Goal: Task Accomplishment & Management: Complete application form

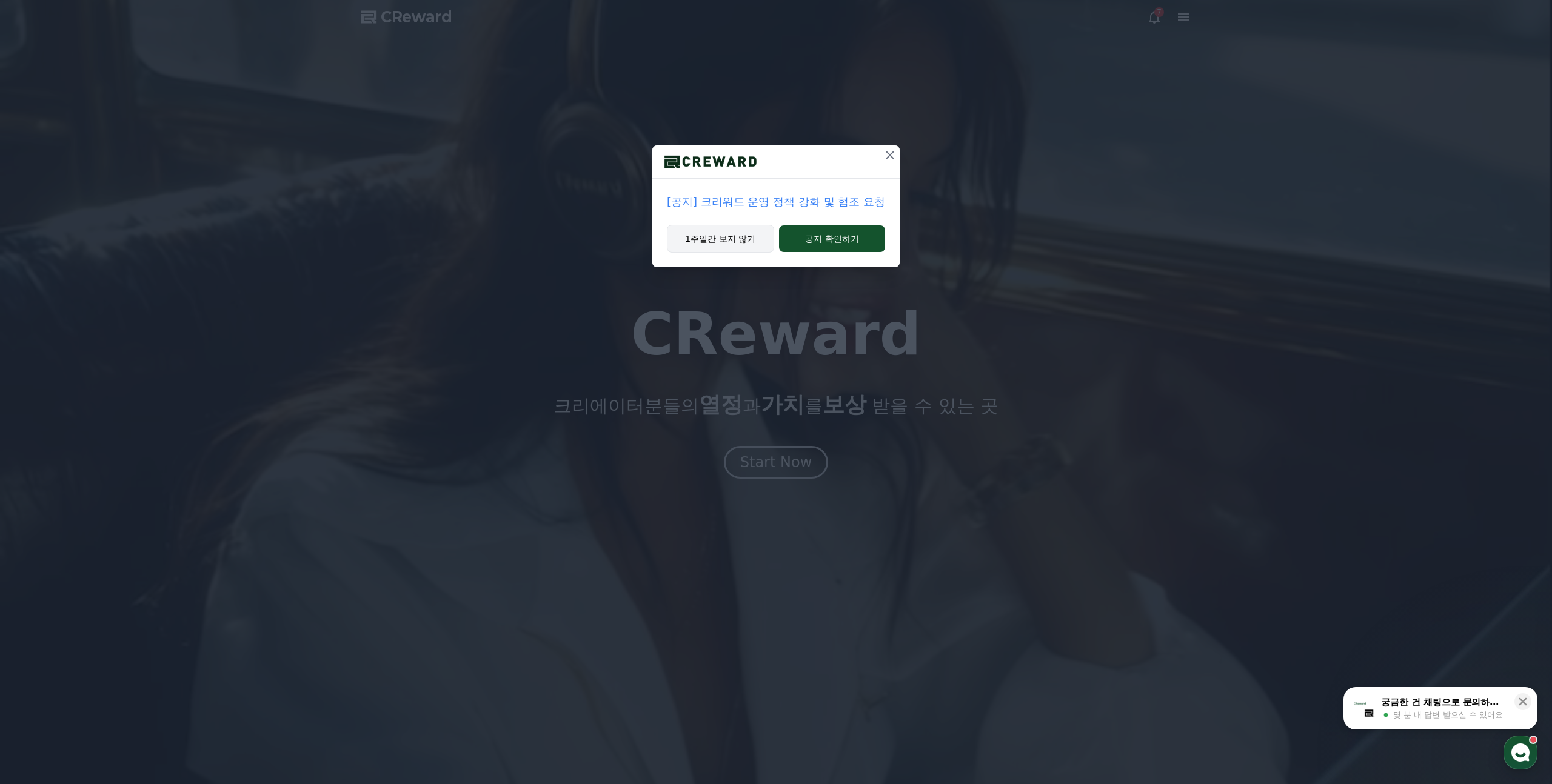
click at [759, 238] on button "1주일간 보지 않기" at bounding box center [720, 239] width 107 height 28
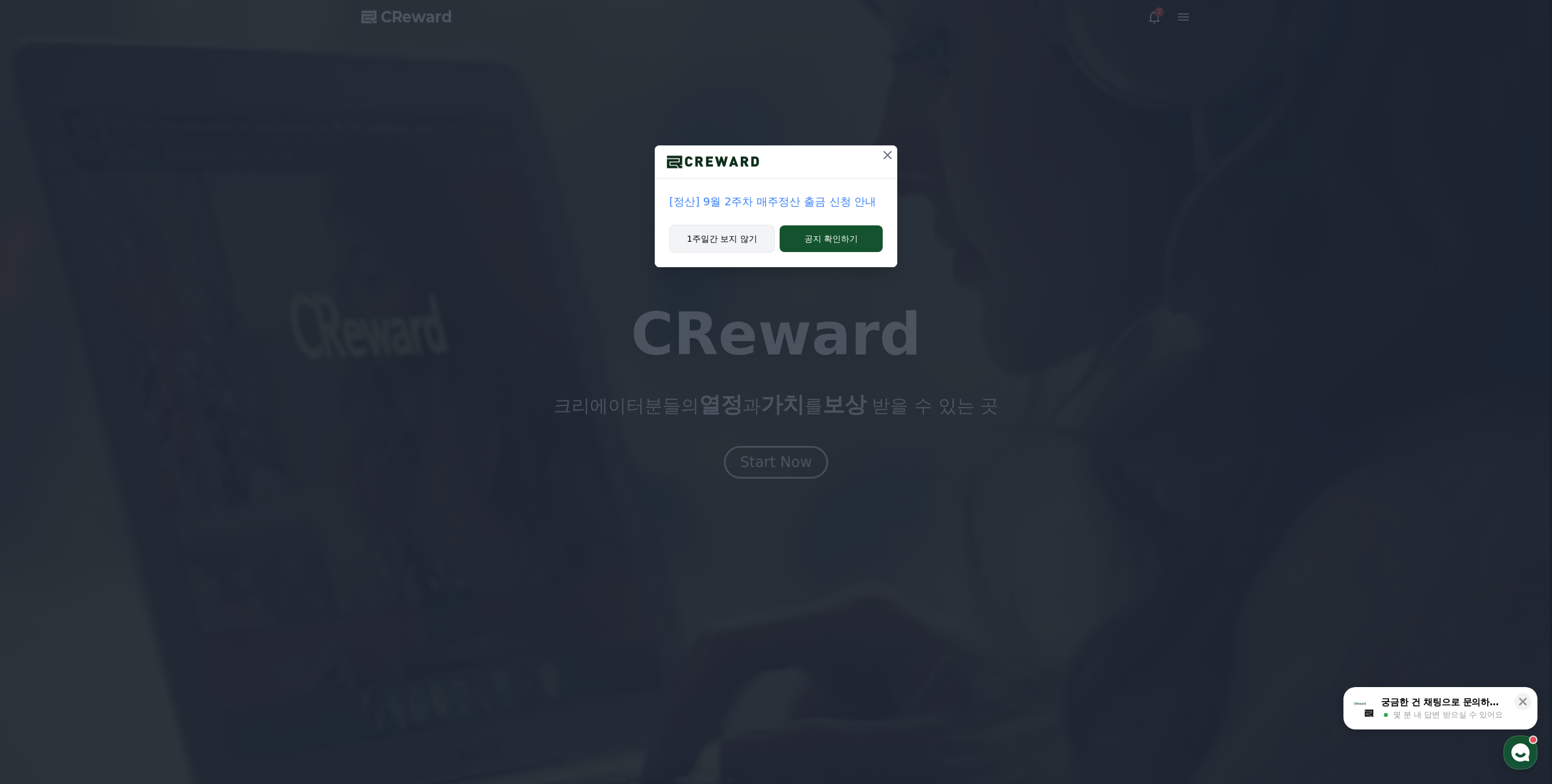
click at [741, 248] on button "1주일간 보지 않기" at bounding box center [722, 239] width 106 height 28
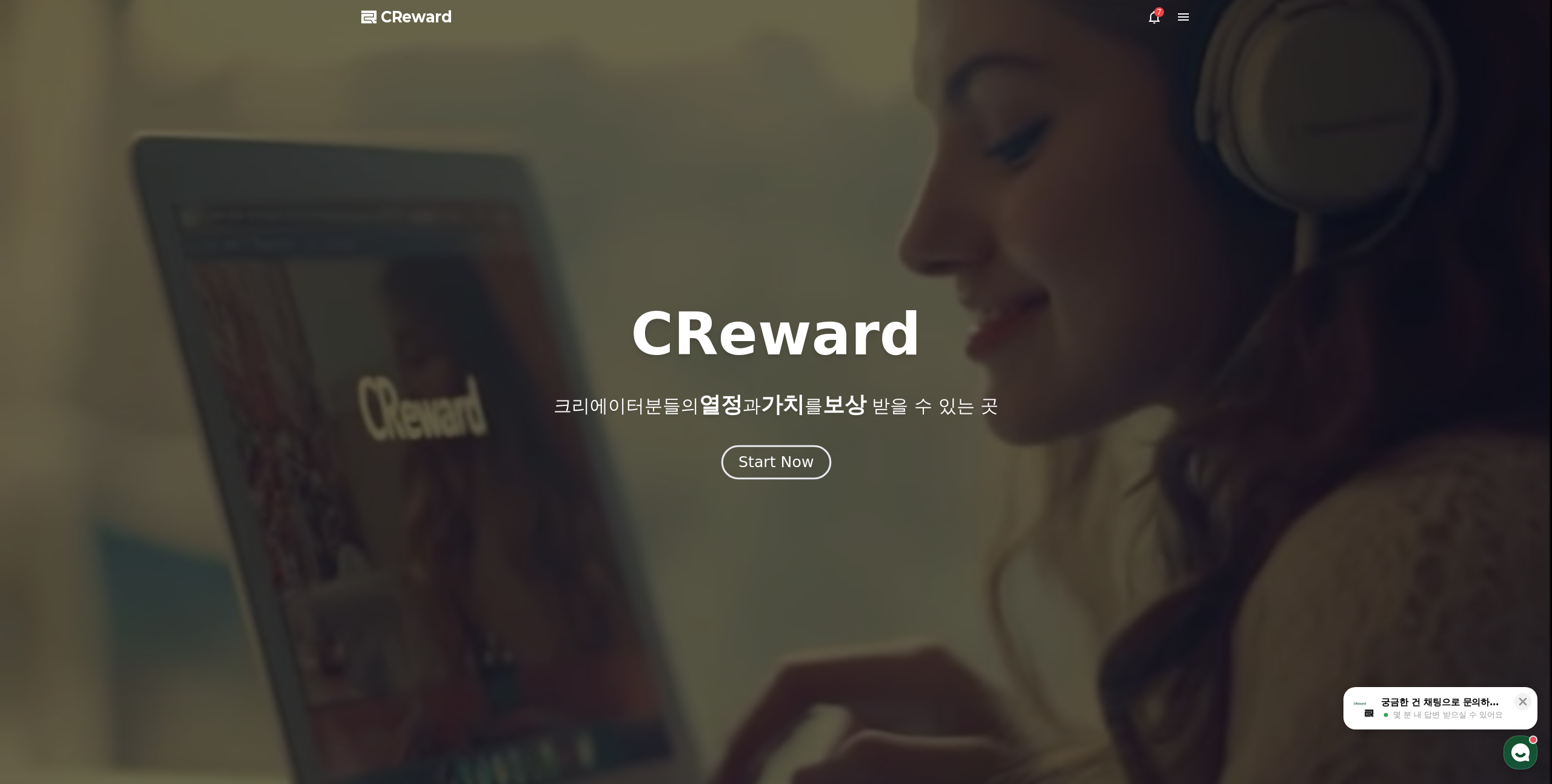
click at [774, 447] on button "Start Now" at bounding box center [776, 463] width 109 height 35
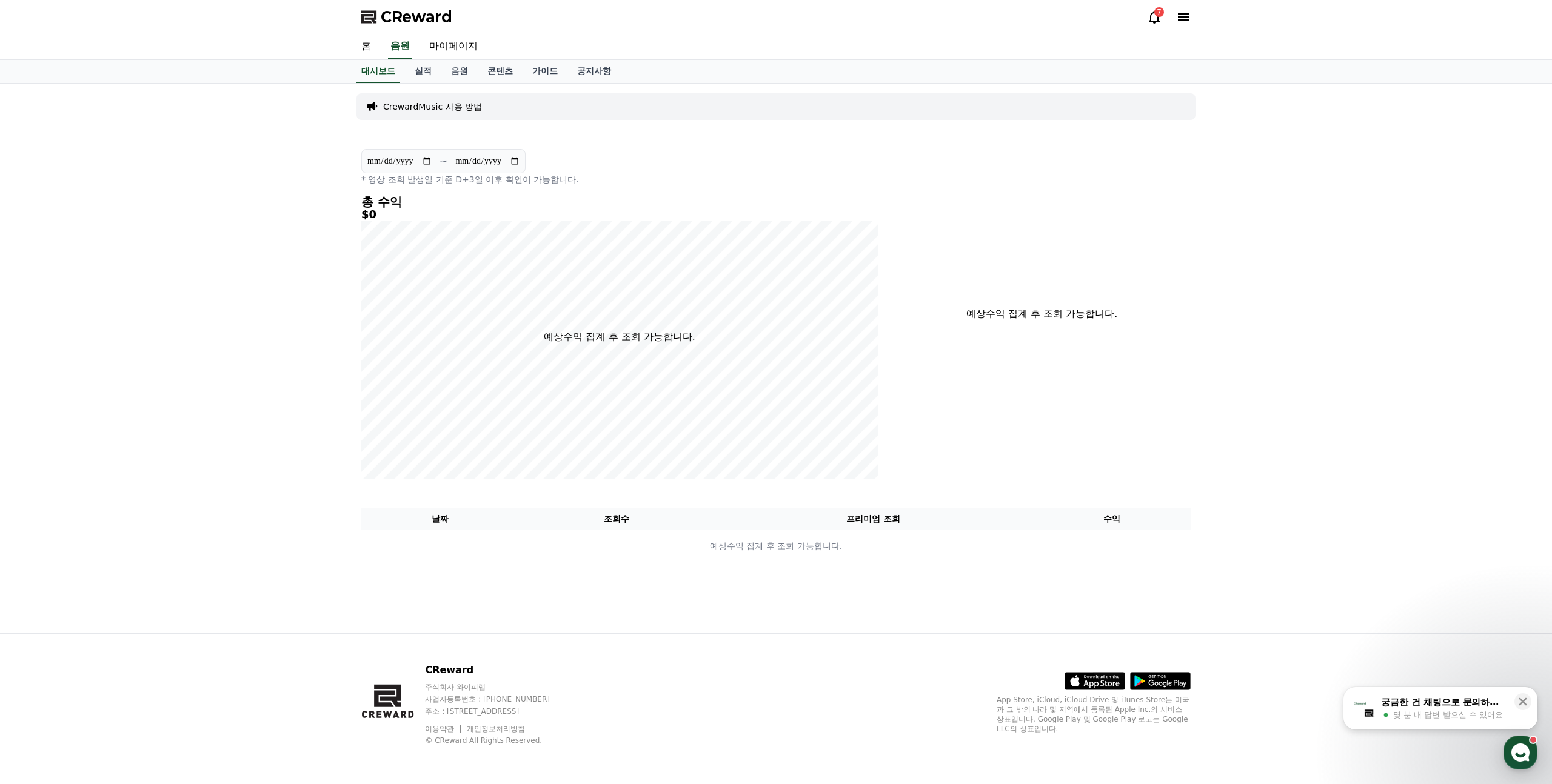
click at [168, 358] on div "**********" at bounding box center [776, 359] width 1552 height 550
click at [442, 70] on link "음원" at bounding box center [460, 71] width 36 height 23
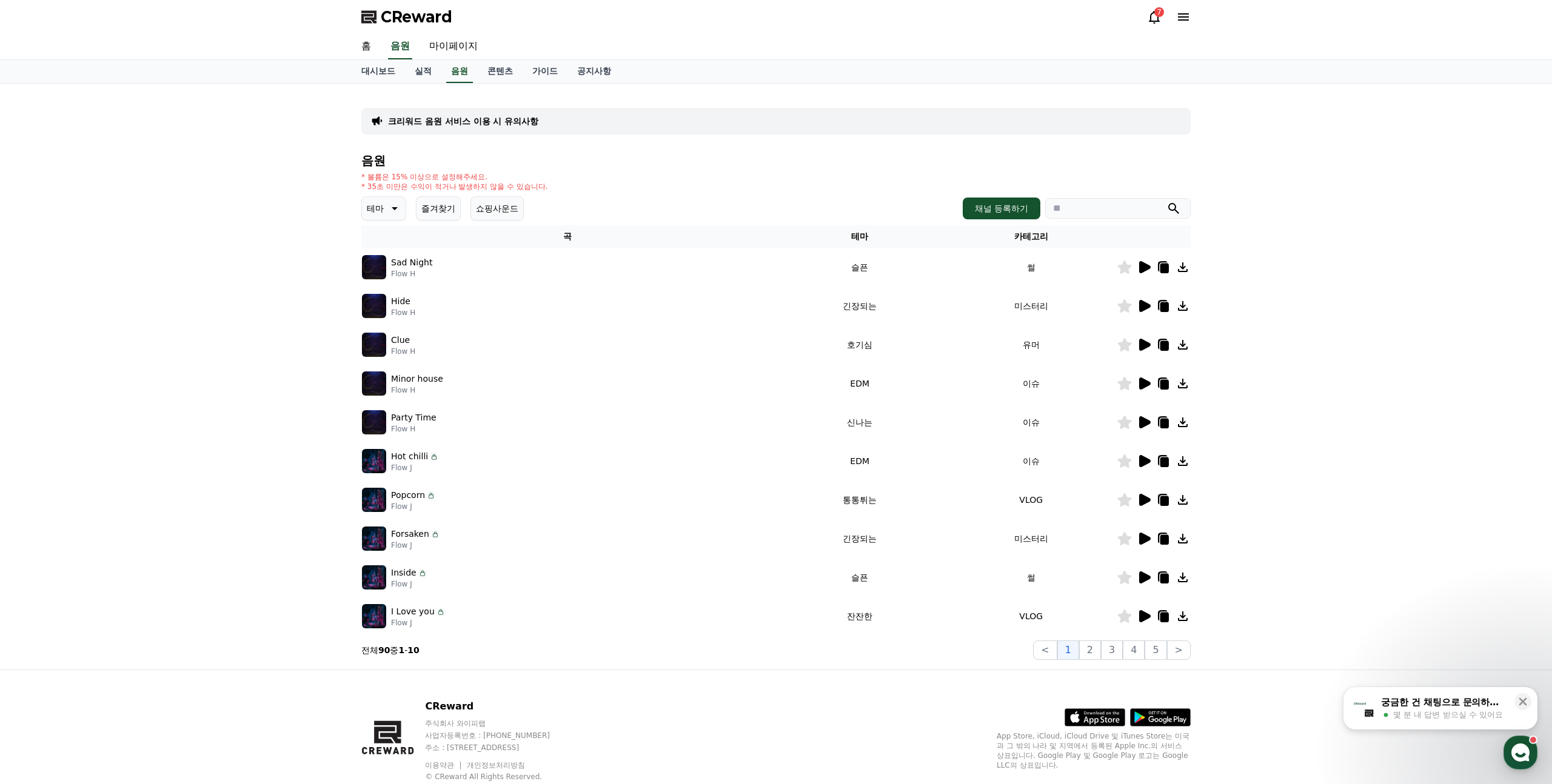
click at [414, 265] on p "Sad Night" at bounding box center [411, 263] width 41 height 13
click at [1137, 263] on div at bounding box center [1154, 268] width 73 height 15
click at [1144, 263] on icon at bounding box center [1145, 267] width 12 height 12
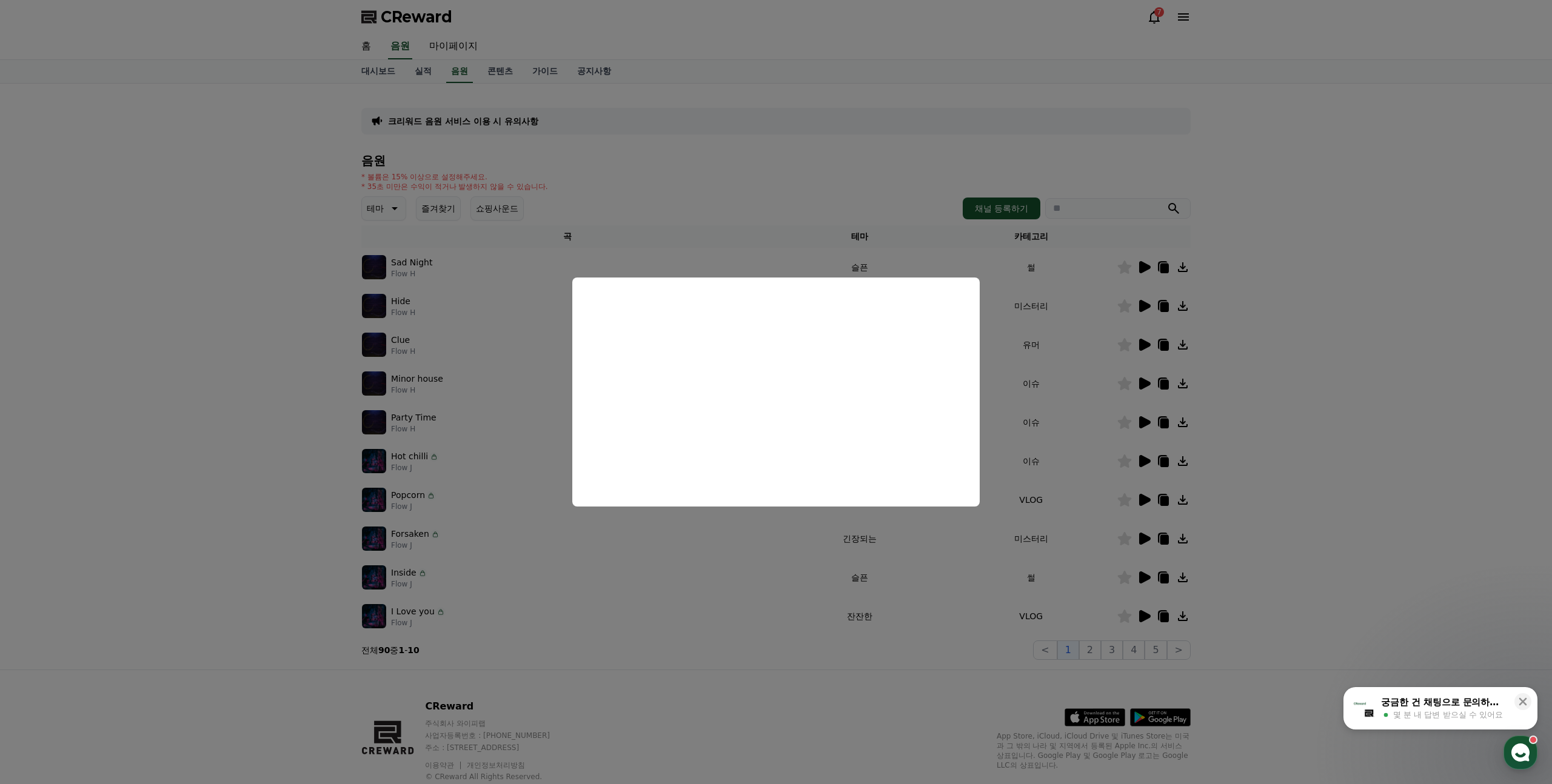
click at [1140, 343] on button "close modal" at bounding box center [776, 392] width 1552 height 784
click at [1140, 343] on icon at bounding box center [1145, 344] width 12 height 12
click at [1140, 343] on button "close modal" at bounding box center [776, 392] width 1552 height 784
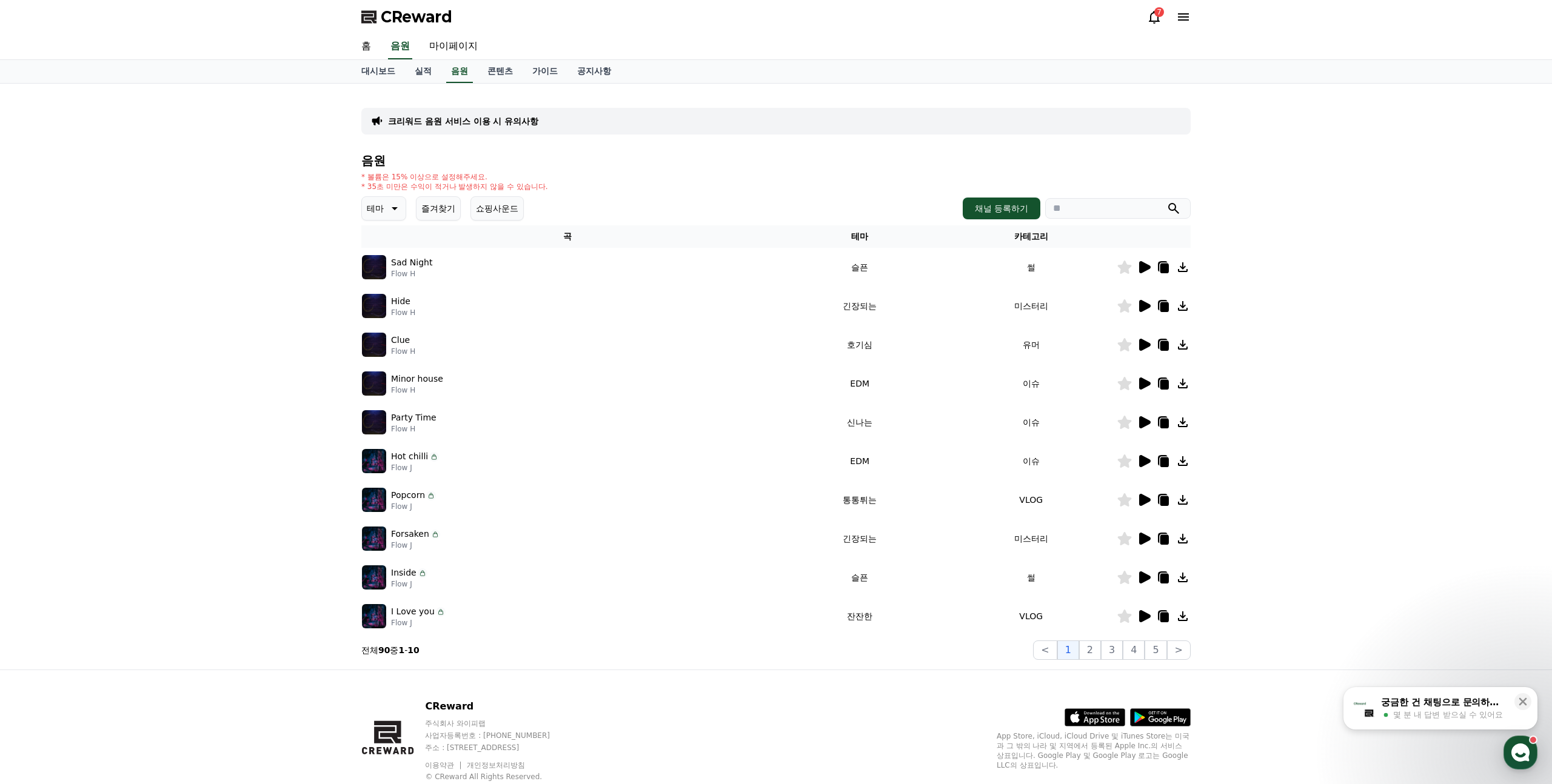
click at [373, 206] on p "테마" at bounding box center [375, 209] width 17 height 17
click at [387, 295] on button "호기심" at bounding box center [381, 303] width 36 height 26
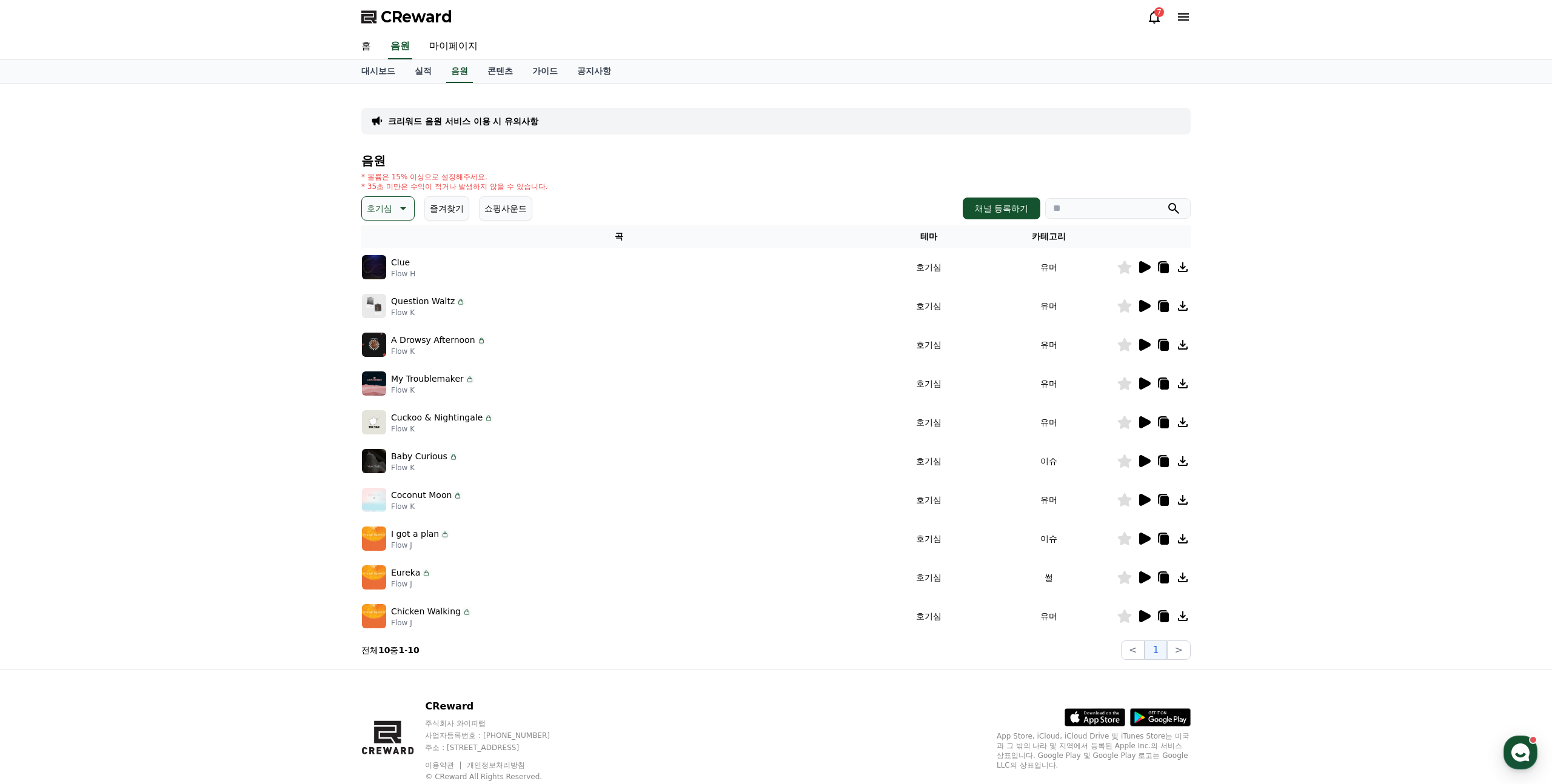
click at [1149, 261] on icon at bounding box center [1144, 268] width 15 height 15
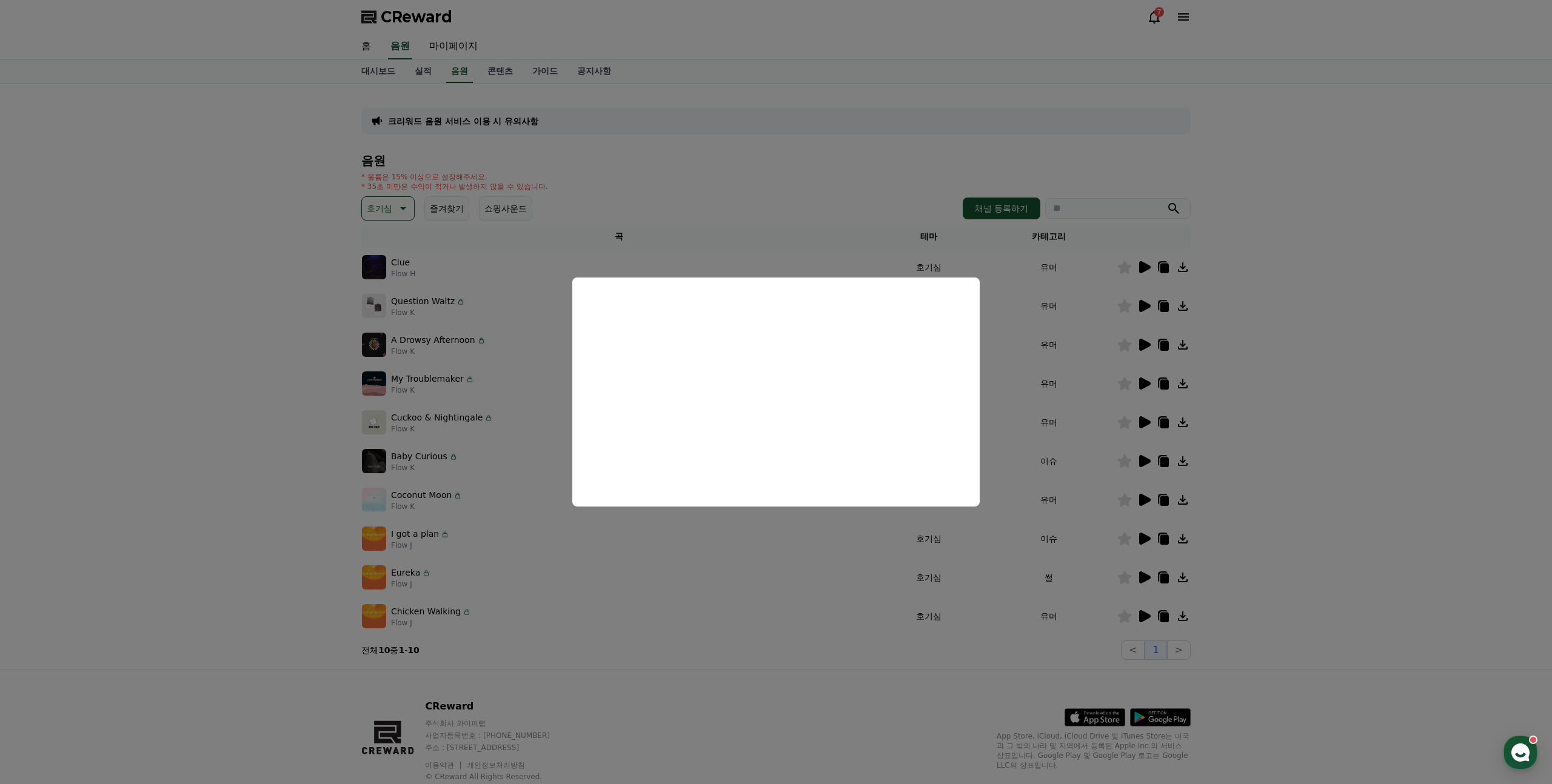
click at [1142, 307] on button "close modal" at bounding box center [776, 392] width 1552 height 784
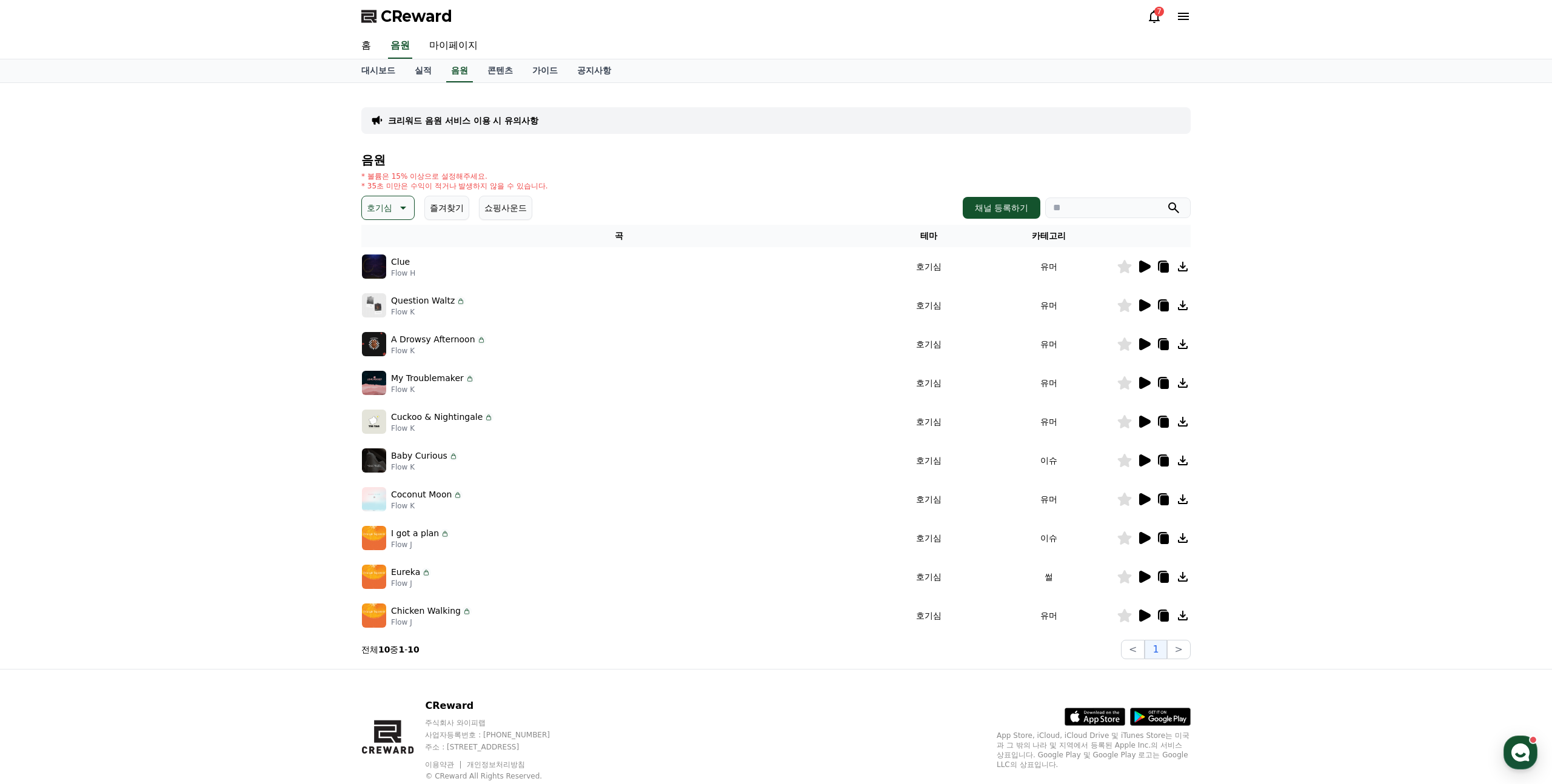
scroll to position [3, 0]
click at [1018, 211] on button "채널 등록하기" at bounding box center [1001, 206] width 77 height 22
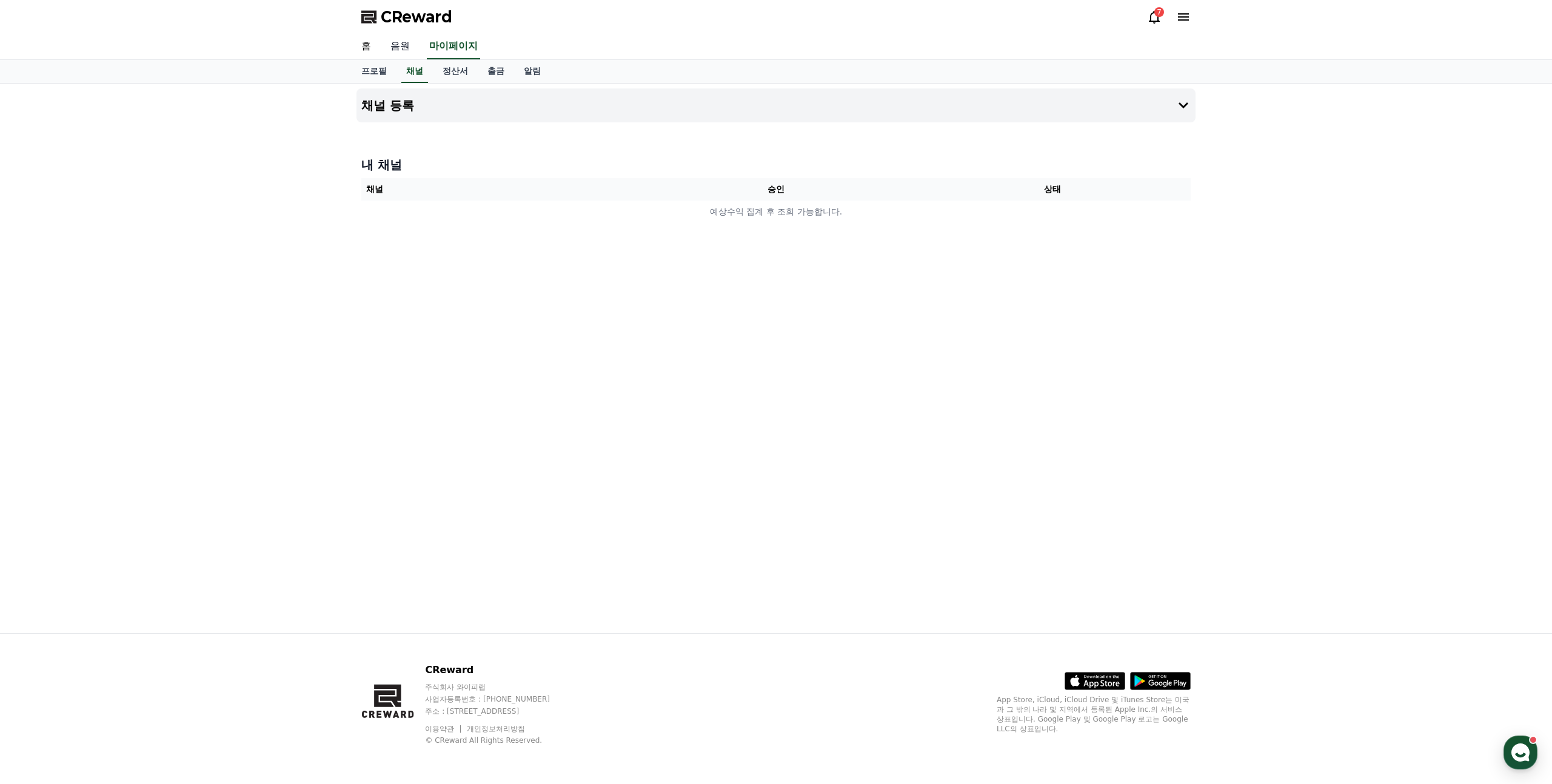
click at [403, 47] on link "음원" at bounding box center [400, 46] width 39 height 25
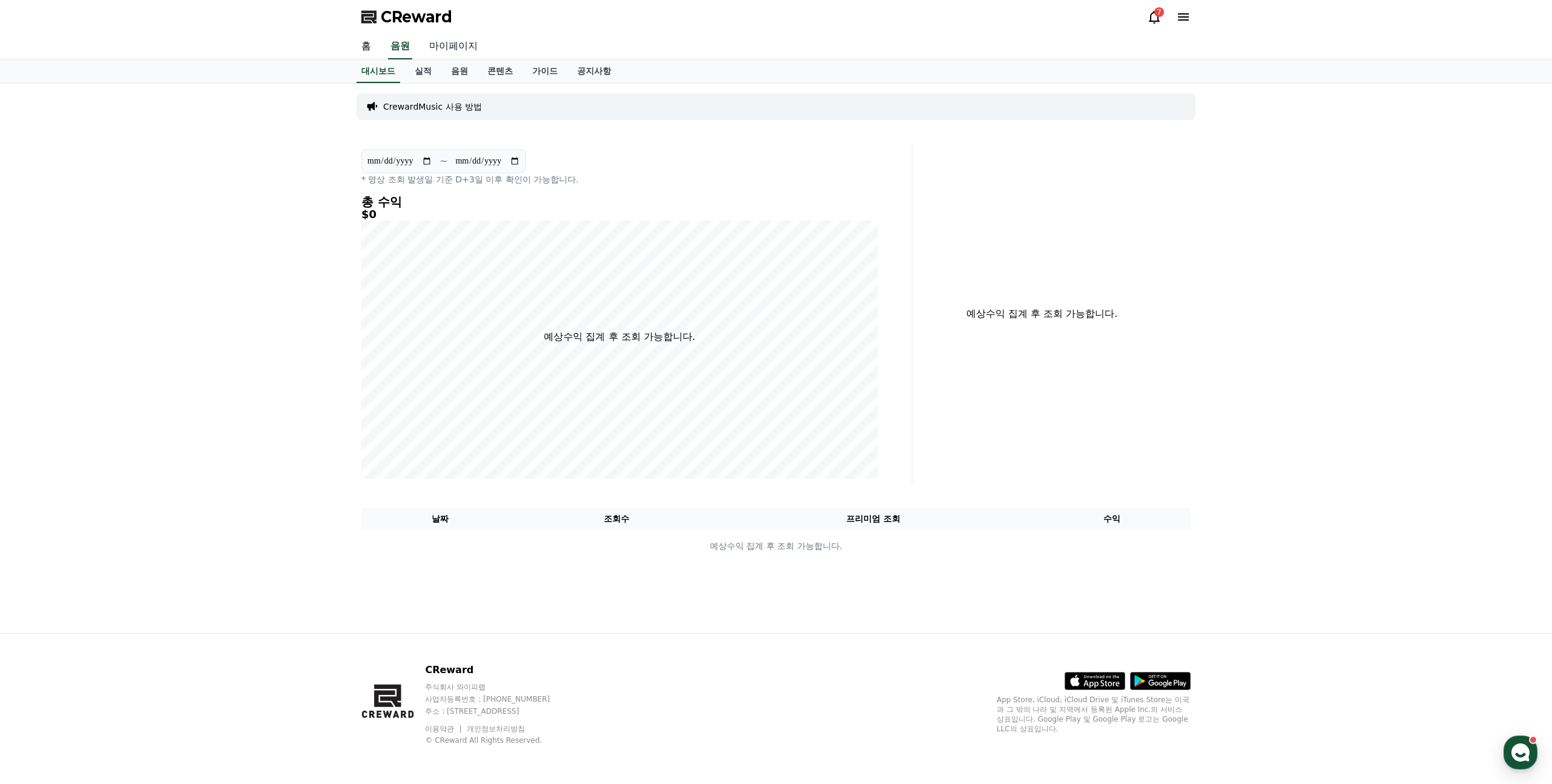
click at [420, 46] on link "마이페이지" at bounding box center [454, 46] width 68 height 25
select select "**********"
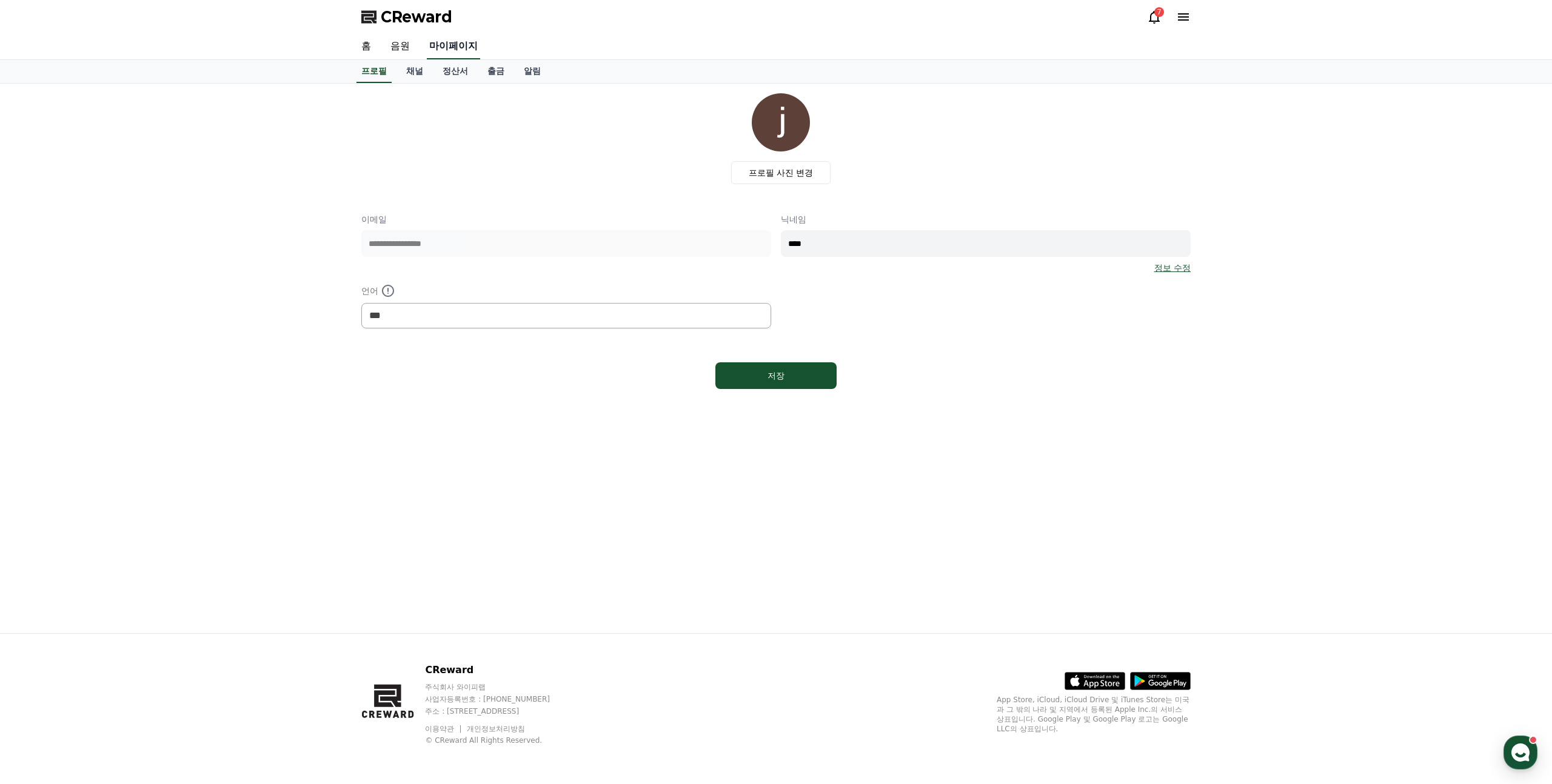
click at [429, 48] on link "마이페이지" at bounding box center [454, 46] width 54 height 25
click at [418, 73] on link "채널" at bounding box center [414, 71] width 36 height 23
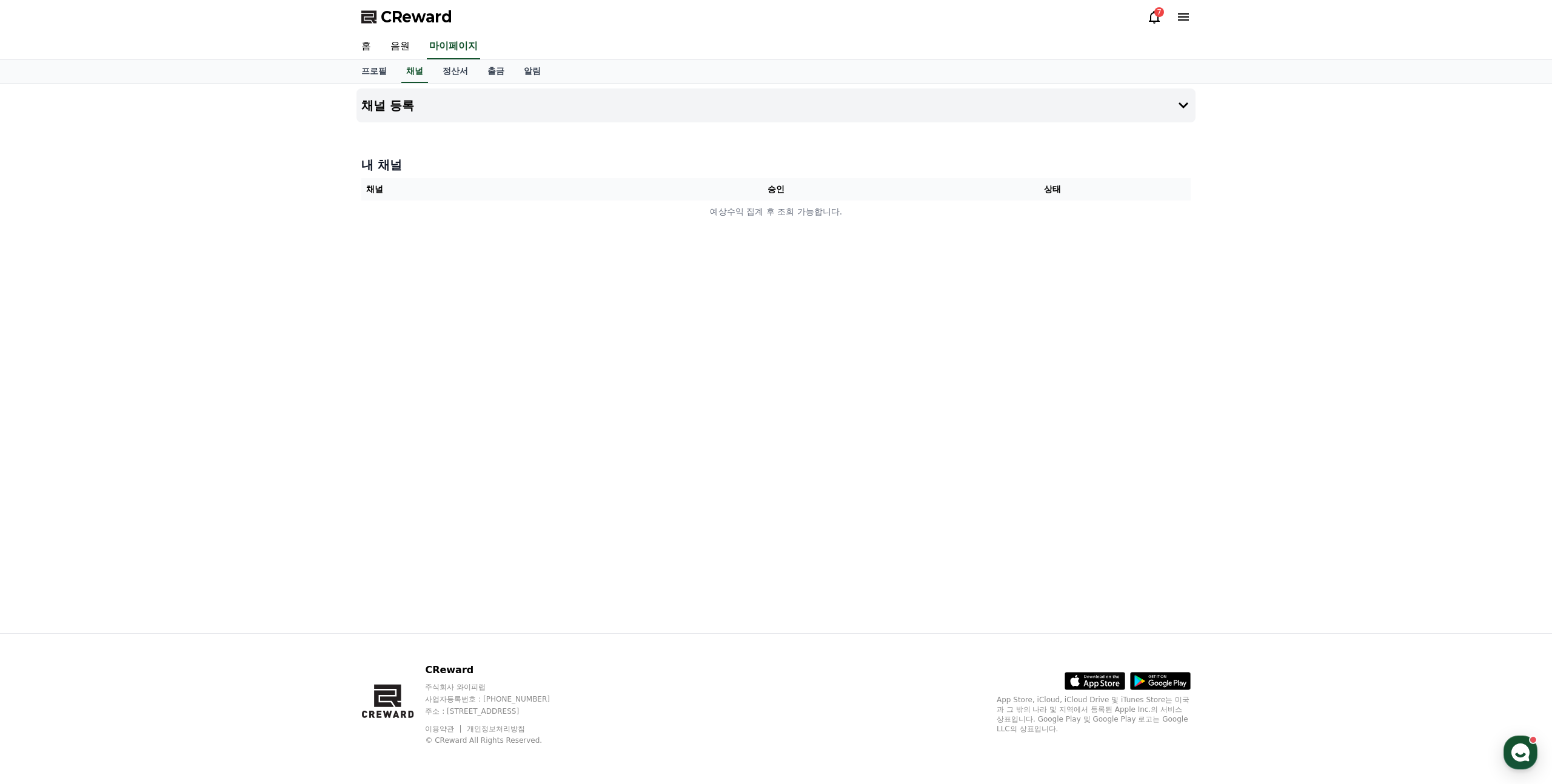
click at [529, 129] on div at bounding box center [775, 127] width 839 height 10
click at [505, 104] on button "채널 등록" at bounding box center [775, 105] width 839 height 34
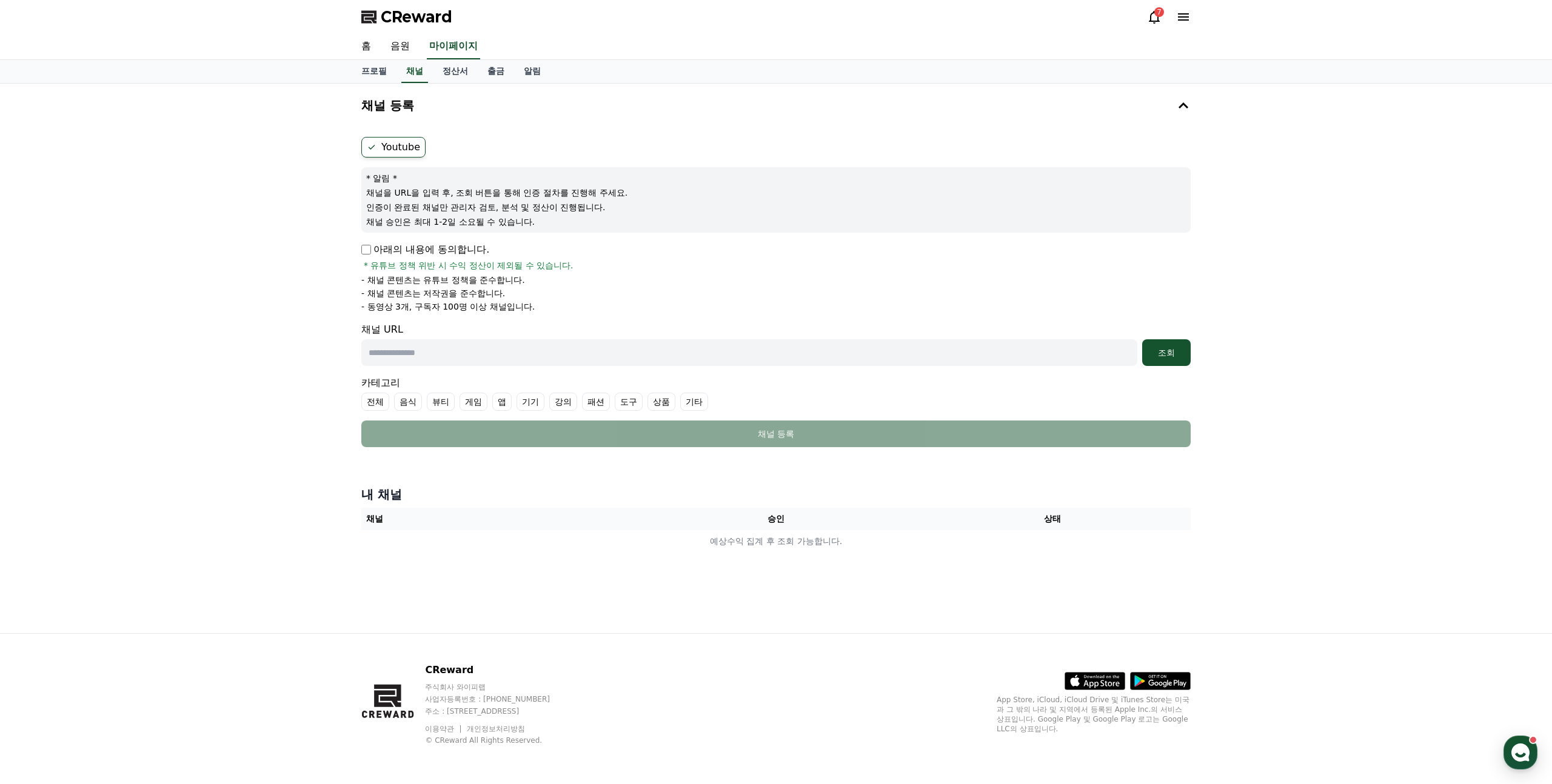
click at [385, 145] on label "Youtube" at bounding box center [393, 147] width 65 height 21
drag, startPoint x: 402, startPoint y: 229, endPoint x: 402, endPoint y: 240, distance: 11.0
click at [402, 230] on div "* 알림 * 채널을 URL을 입력 후, 조회 버튼을 통해 인증 절차를 진행해 주세요. 인증이 완료된 채널만 관리자 검토, 분석 및 정산이 진행…" at bounding box center [776, 200] width 830 height 66
drag, startPoint x: 402, startPoint y: 240, endPoint x: 482, endPoint y: 259, distance: 82.2
click at [402, 240] on form "Youtube * 알림 * 채널을 URL을 입력 후, 조회 버튼을 통해 인증 절차를 진행해 주세요. 인증이 완료된 채널만 관리자 검토, 분석 …" at bounding box center [776, 291] width 830 height 311
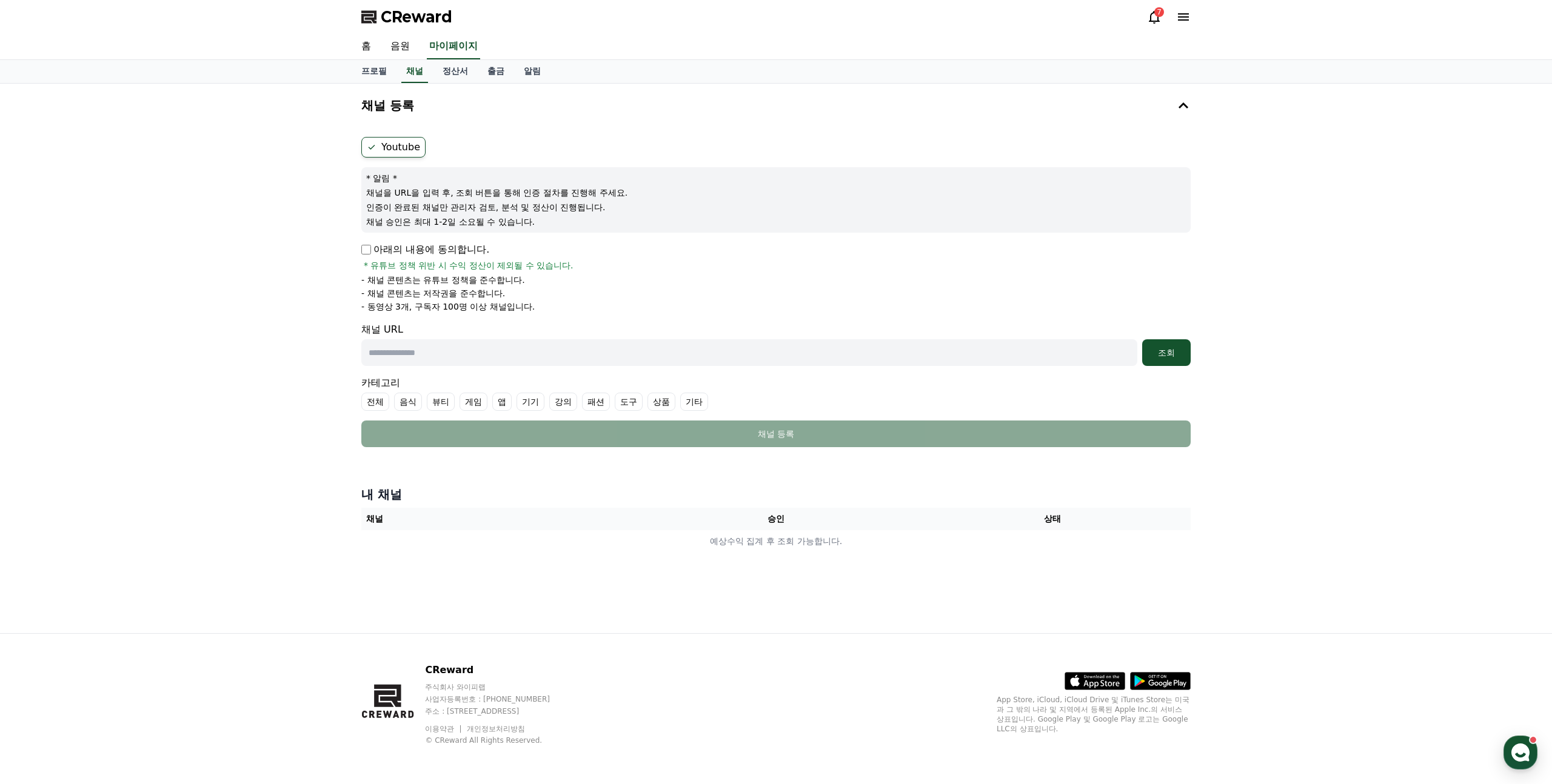
click at [400, 251] on p "아래의 내용에 동의합니다." at bounding box center [425, 249] width 128 height 15
click at [343, 291] on div "채널 등록 Youtube * 알림 * 채널을 URL을 입력 후, 조회 버튼을 통해 인증 절차를 진행해 주세요. 인증이 완료된 채널만 관리자 검…" at bounding box center [776, 359] width 1552 height 550
drag, startPoint x: 365, startPoint y: 264, endPoint x: 513, endPoint y: 302, distance: 152.8
click at [485, 315] on form "Youtube * 알림 * 채널을 URL을 입력 후, 조회 버튼을 통해 인증 절차를 진행해 주세요. 인증이 완료된 채널만 관리자 검토, 분석 …" at bounding box center [776, 291] width 830 height 311
drag, startPoint x: 540, startPoint y: 291, endPoint x: 575, endPoint y: 158, distance: 137.5
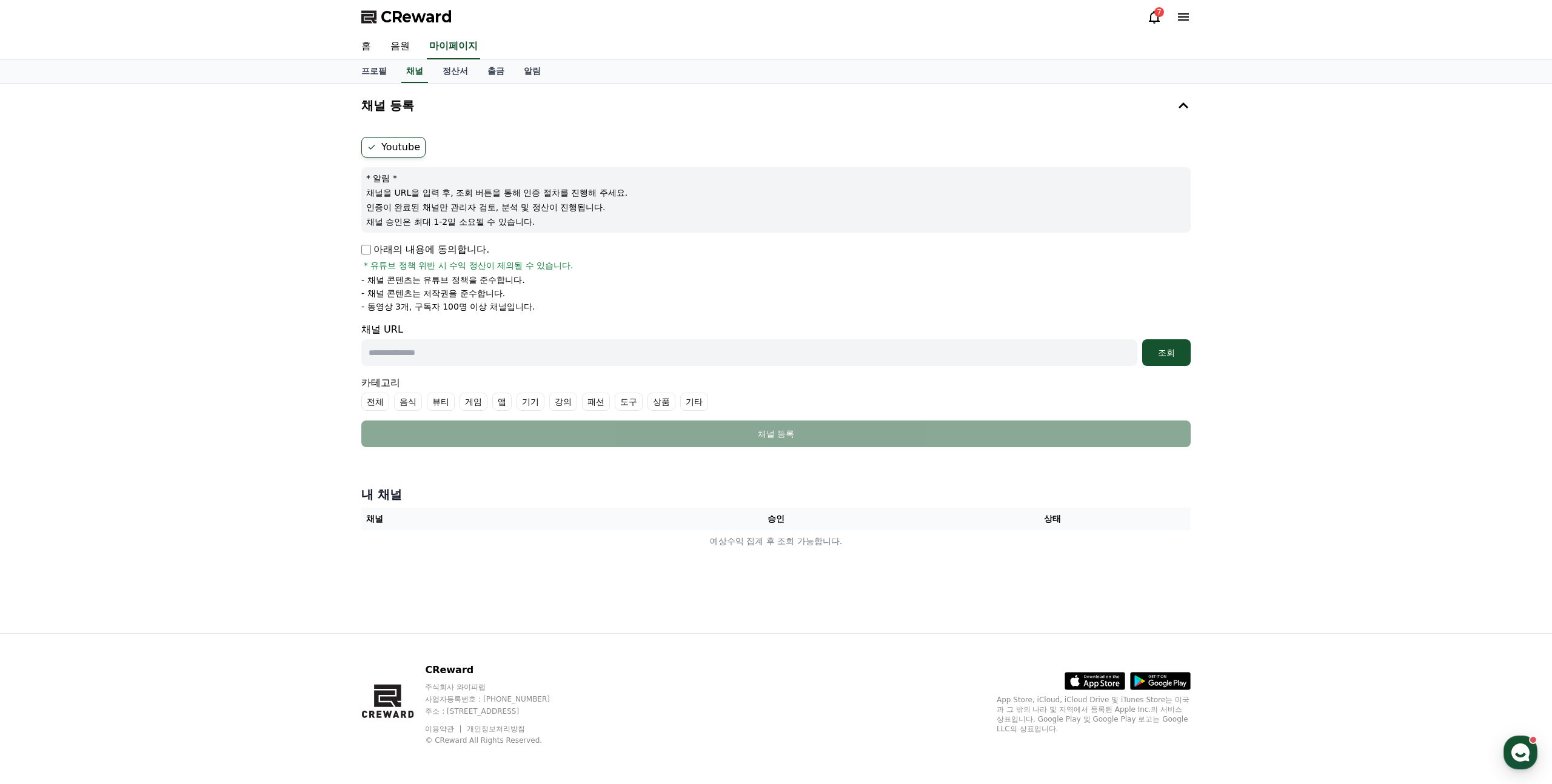
click at [575, 158] on form "Youtube * 알림 * 채널을 URL을 입력 후, 조회 버튼을 통해 인증 절차를 진행해 주세요. 인증이 완료된 채널만 관리자 검토, 분석 …" at bounding box center [776, 291] width 830 height 311
click at [575, 159] on form "Youtube * 알림 * 채널을 URL을 입력 후, 조회 버튼을 통해 인증 절차를 진행해 주세요. 인증이 완료된 채널만 관리자 검토, 분석 …" at bounding box center [776, 291] width 830 height 311
drag, startPoint x: 576, startPoint y: 160, endPoint x: 581, endPoint y: 293, distance: 133.1
click at [581, 293] on form "Youtube * 알림 * 채널을 URL을 입력 후, 조회 버튼을 통해 인증 절차를 진행해 주세요. 인증이 완료된 채널만 관리자 검토, 분석 …" at bounding box center [776, 291] width 830 height 311
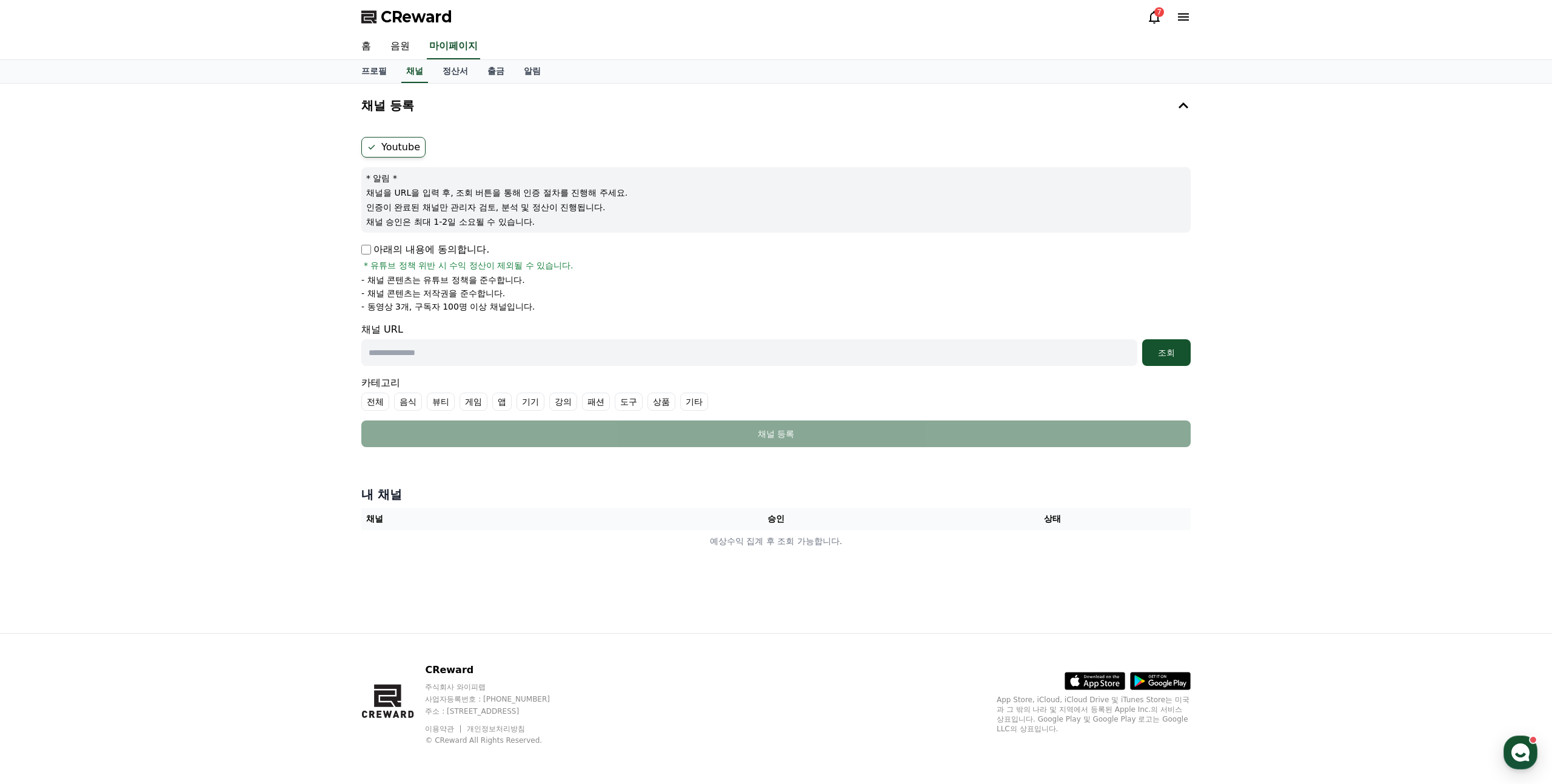
click at [581, 294] on li "- 채널 콘텐츠는 저작권을 준수합니다." at bounding box center [776, 293] width 830 height 12
drag, startPoint x: 582, startPoint y: 300, endPoint x: 599, endPoint y: 175, distance: 126.2
click at [596, 187] on form "Youtube * 알림 * 채널을 URL을 입력 후, 조회 버튼을 통해 인증 절차를 진행해 주세요. 인증이 완료된 채널만 관리자 검토, 분석 …" at bounding box center [776, 291] width 830 height 311
click at [599, 175] on p "* 알림 *" at bounding box center [776, 178] width 820 height 12
drag, startPoint x: 608, startPoint y: 211, endPoint x: 628, endPoint y: 318, distance: 108.9
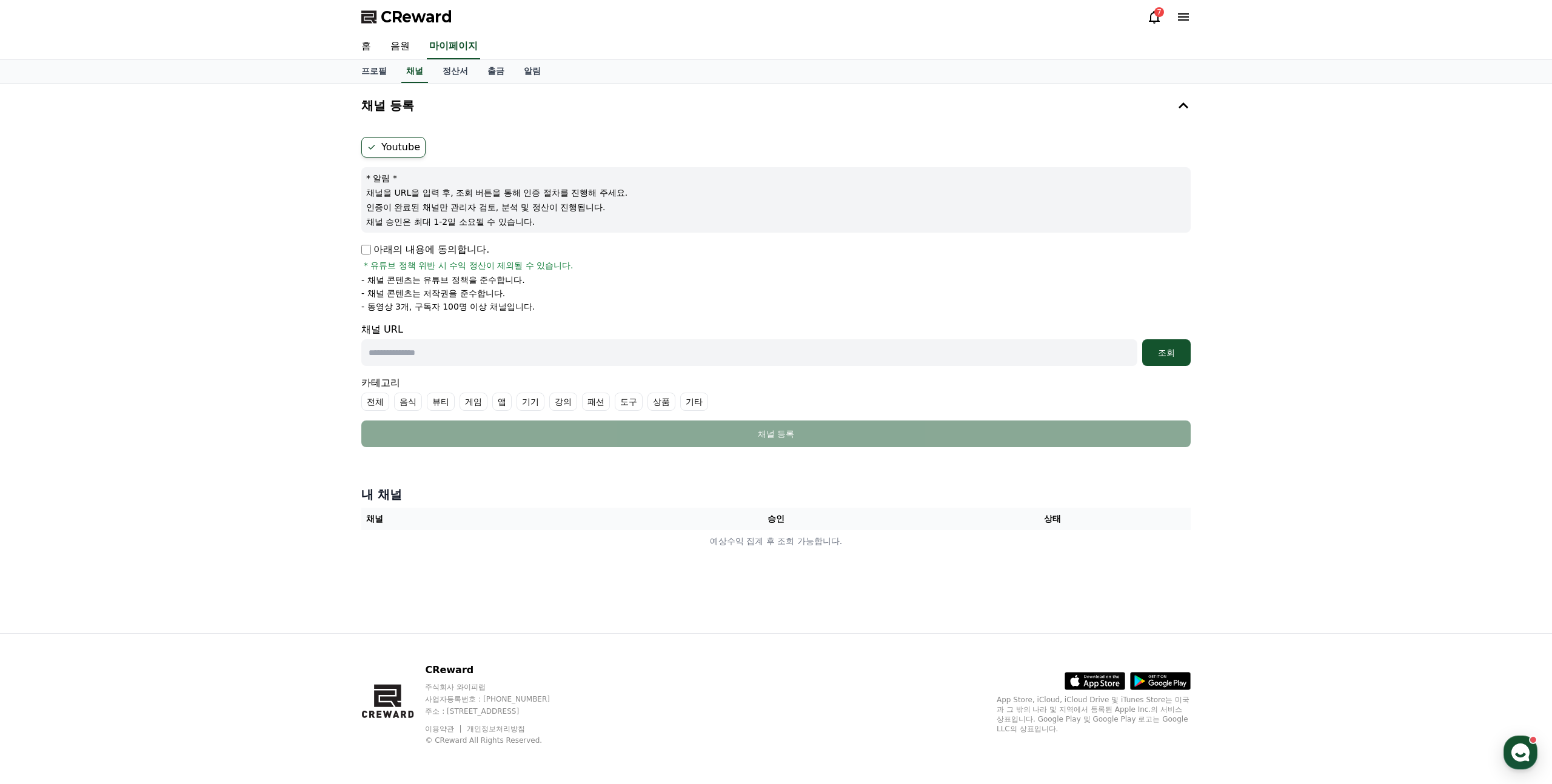
click at [628, 318] on form "Youtube * 알림 * 채널을 URL을 입력 후, 조회 버튼을 통해 인증 절차를 진행해 주세요. 인증이 완료된 채널만 관리자 검토, 분석 …" at bounding box center [776, 291] width 830 height 311
drag, startPoint x: 628, startPoint y: 276, endPoint x: 628, endPoint y: 199, distance: 77.0
click at [628, 199] on form "Youtube * 알림 * 채널을 URL을 입력 후, 조회 버튼을 통해 인증 절차를 진행해 주세요. 인증이 완료된 채널만 관리자 검토, 분석 …" at bounding box center [776, 291] width 830 height 311
click at [628, 168] on div "* 알림 * 채널을 URL을 입력 후, 조회 버튼을 통해 인증 절차를 진행해 주세요. 인증이 완료된 채널만 관리자 검토, 분석 및 정산이 진행…" at bounding box center [776, 200] width 830 height 66
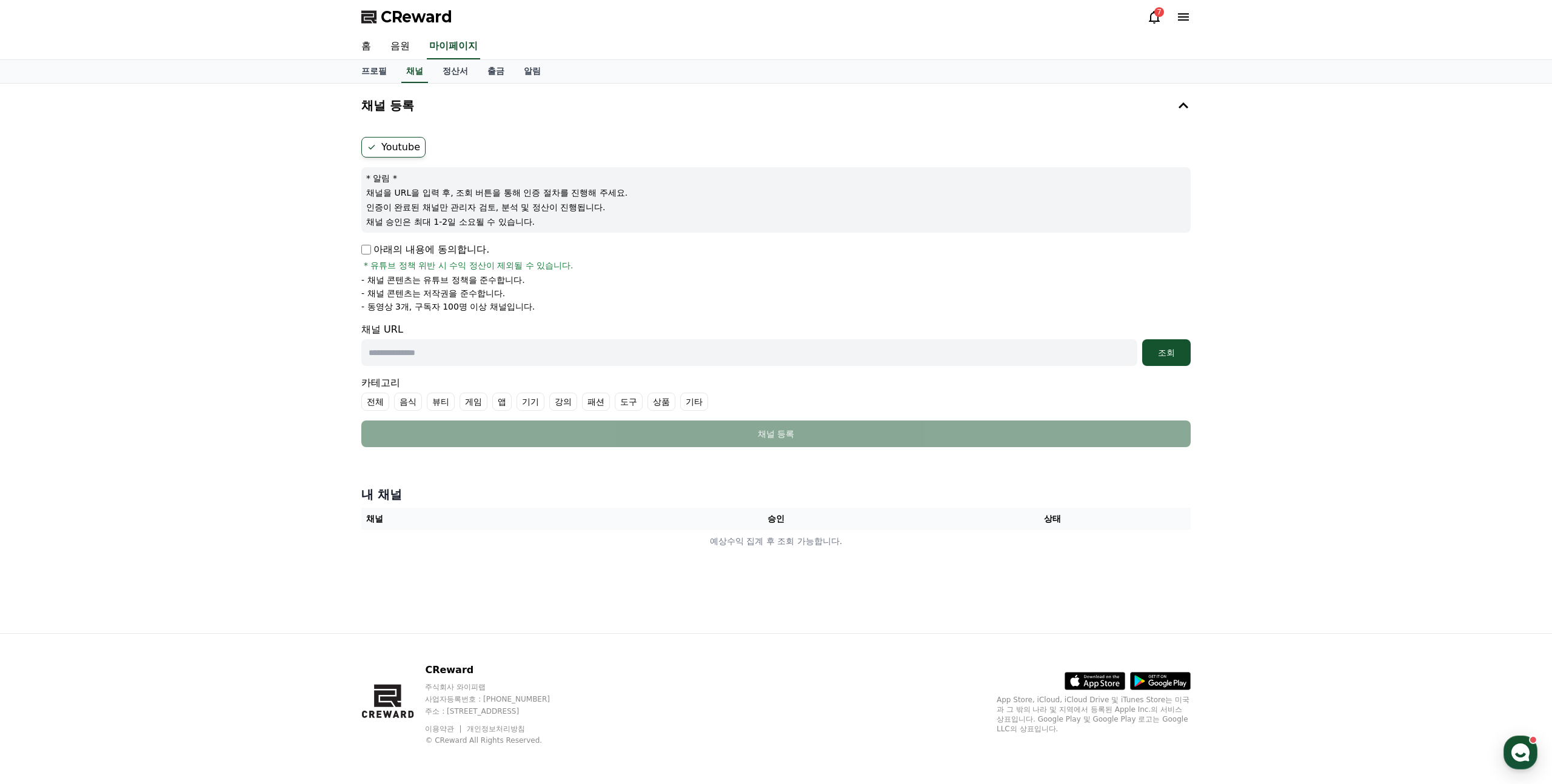
click at [577, 323] on div "채널 URL 조회" at bounding box center [776, 344] width 830 height 44
click at [575, 344] on input "text" at bounding box center [750, 352] width 776 height 26
drag, startPoint x: 581, startPoint y: 300, endPoint x: 598, endPoint y: 151, distance: 150.0
click at [598, 151] on form "Youtube * 알림 * 채널을 URL을 입력 후, 조회 버튼을 통해 인증 절차를 진행해 주세요. 인증이 완료된 채널만 관리자 검토, 분석 …" at bounding box center [776, 291] width 830 height 311
click at [598, 151] on ul "Youtube" at bounding box center [776, 147] width 830 height 21
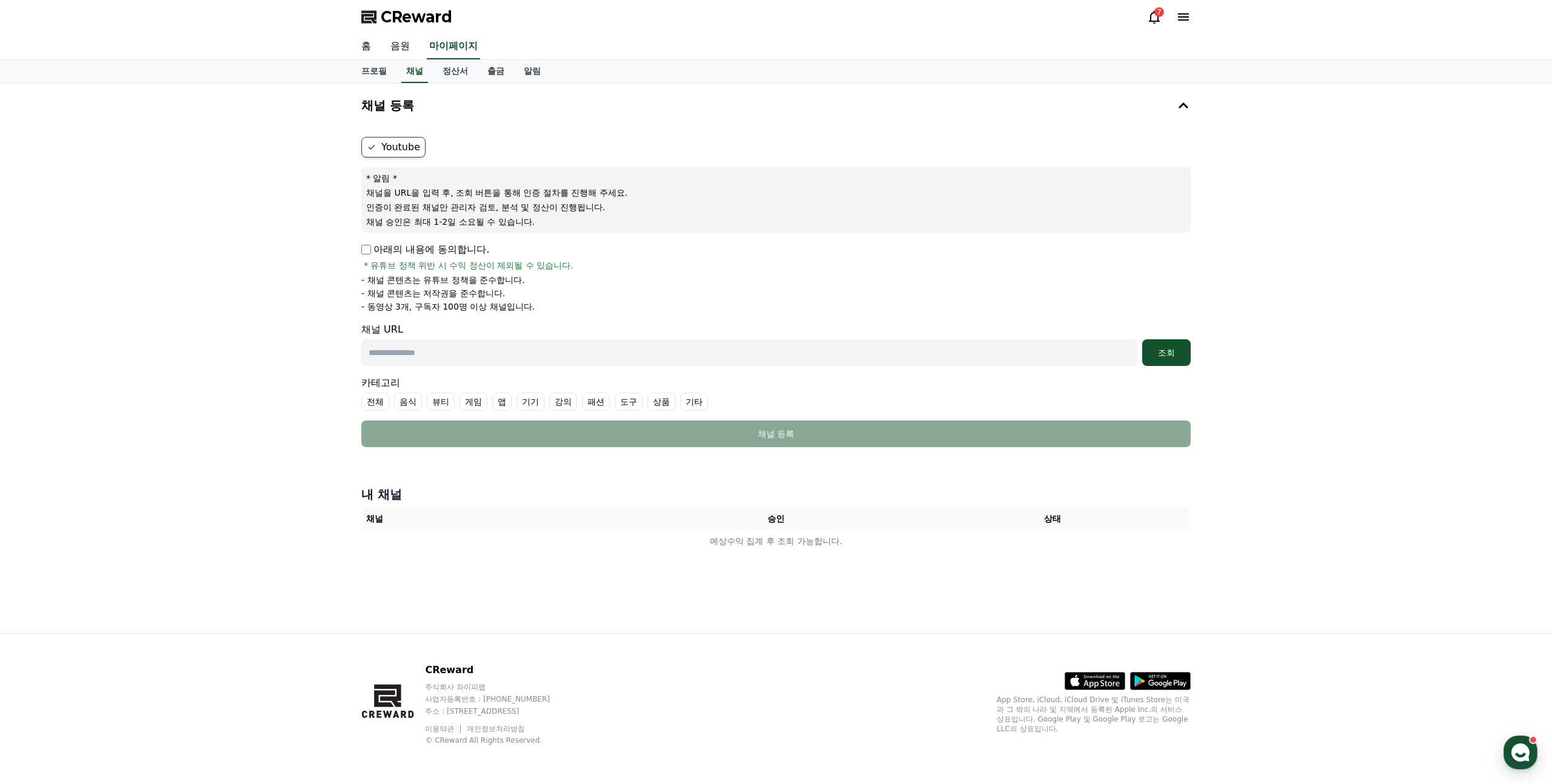
drag, startPoint x: 598, startPoint y: 151, endPoint x: 610, endPoint y: 313, distance: 162.4
click at [610, 313] on form "Youtube * 알림 * 채널을 URL을 입력 후, 조회 버튼을 통해 인증 절차를 진행해 주세요. 인증이 완료된 채널만 관리자 검토, 분석 …" at bounding box center [776, 291] width 830 height 311
drag, startPoint x: 610, startPoint y: 313, endPoint x: 618, endPoint y: 165, distance: 148.2
click at [618, 167] on form "Youtube * 알림 * 채널을 URL을 입력 후, 조회 버튼을 통해 인증 절차를 진행해 주세요. 인증이 완료된 채널만 관리자 검토, 분석 …" at bounding box center [776, 291] width 830 height 311
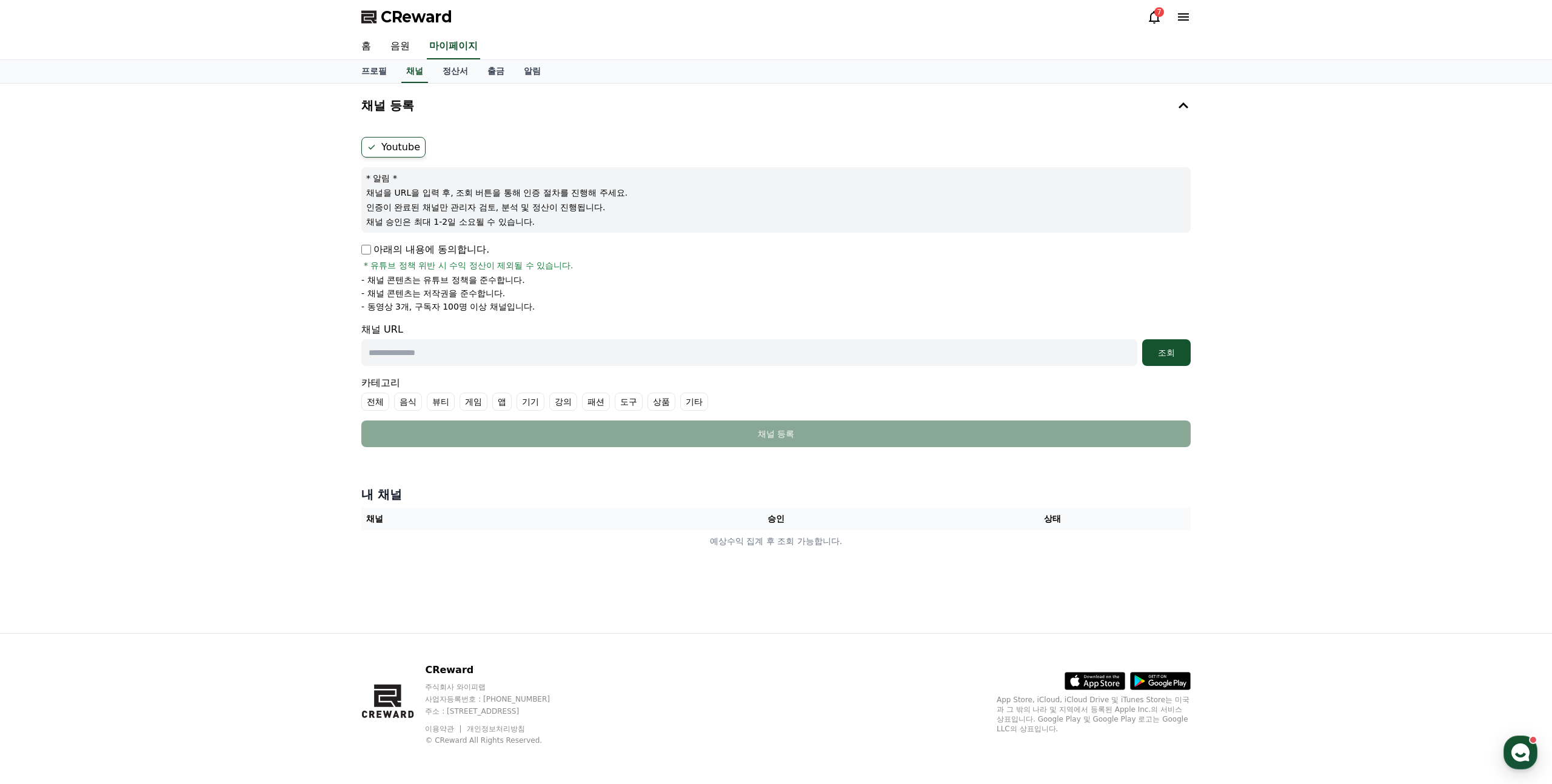
click at [618, 165] on form "Youtube * 알림 * 채널을 URL을 입력 후, 조회 버튼을 통해 인증 절차를 진행해 주세요. 인증이 완료된 채널만 관리자 검토, 분석 …" at bounding box center [776, 291] width 830 height 311
drag, startPoint x: 618, startPoint y: 165, endPoint x: 628, endPoint y: 311, distance: 146.3
click at [628, 311] on form "Youtube * 알림 * 채널을 URL을 입력 후, 조회 버튼을 통해 인증 절차를 진행해 주세요. 인증이 완료된 채널만 관리자 검토, 분석 …" at bounding box center [776, 291] width 830 height 311
click at [628, 311] on li "- 동영상 3개, 구독자 100명 이상 채널입니다." at bounding box center [776, 306] width 830 height 12
drag, startPoint x: 628, startPoint y: 311, endPoint x: 628, endPoint y: 148, distance: 163.0
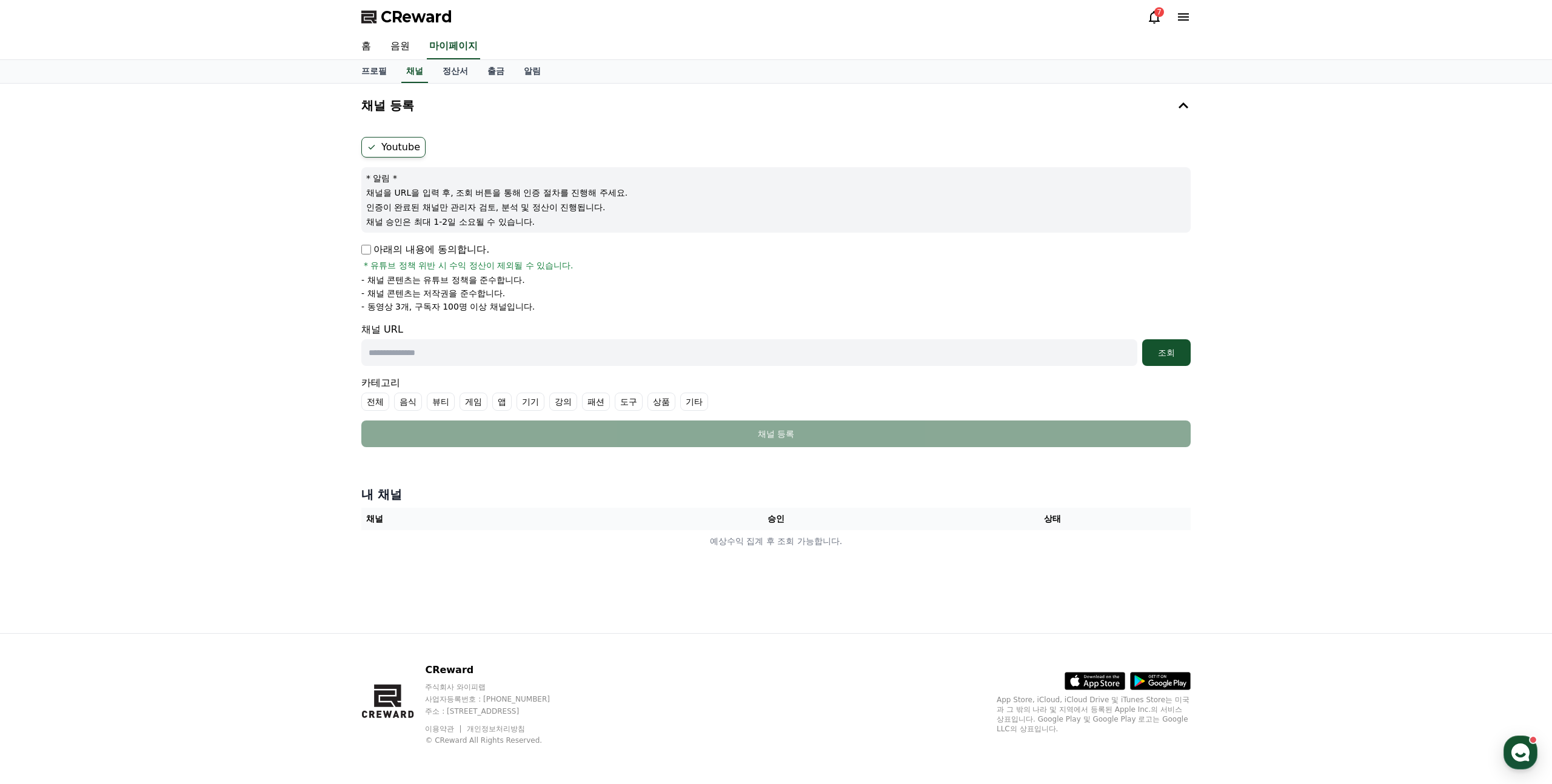
click at [628, 164] on form "Youtube * 알림 * 채널을 URL을 입력 후, 조회 버튼을 통해 인증 절차를 진행해 주세요. 인증이 완료된 채널만 관리자 검토, 분석 …" at bounding box center [776, 291] width 830 height 311
click at [628, 145] on ul "Youtube" at bounding box center [776, 147] width 830 height 21
drag, startPoint x: 449, startPoint y: 294, endPoint x: 456, endPoint y: 199, distance: 95.3
click at [456, 203] on form "Youtube * 알림 * 채널을 URL을 입력 후, 조회 버튼을 통해 인증 절차를 진행해 주세요. 인증이 완료된 채널만 관리자 검토, 분석 …" at bounding box center [776, 291] width 830 height 311
click at [456, 199] on div "* 알림 * 채널을 URL을 입력 후, 조회 버튼을 통해 인증 절차를 진행해 주세요. 인증이 완료된 채널만 관리자 검토, 분석 및 정산이 진행…" at bounding box center [776, 200] width 830 height 66
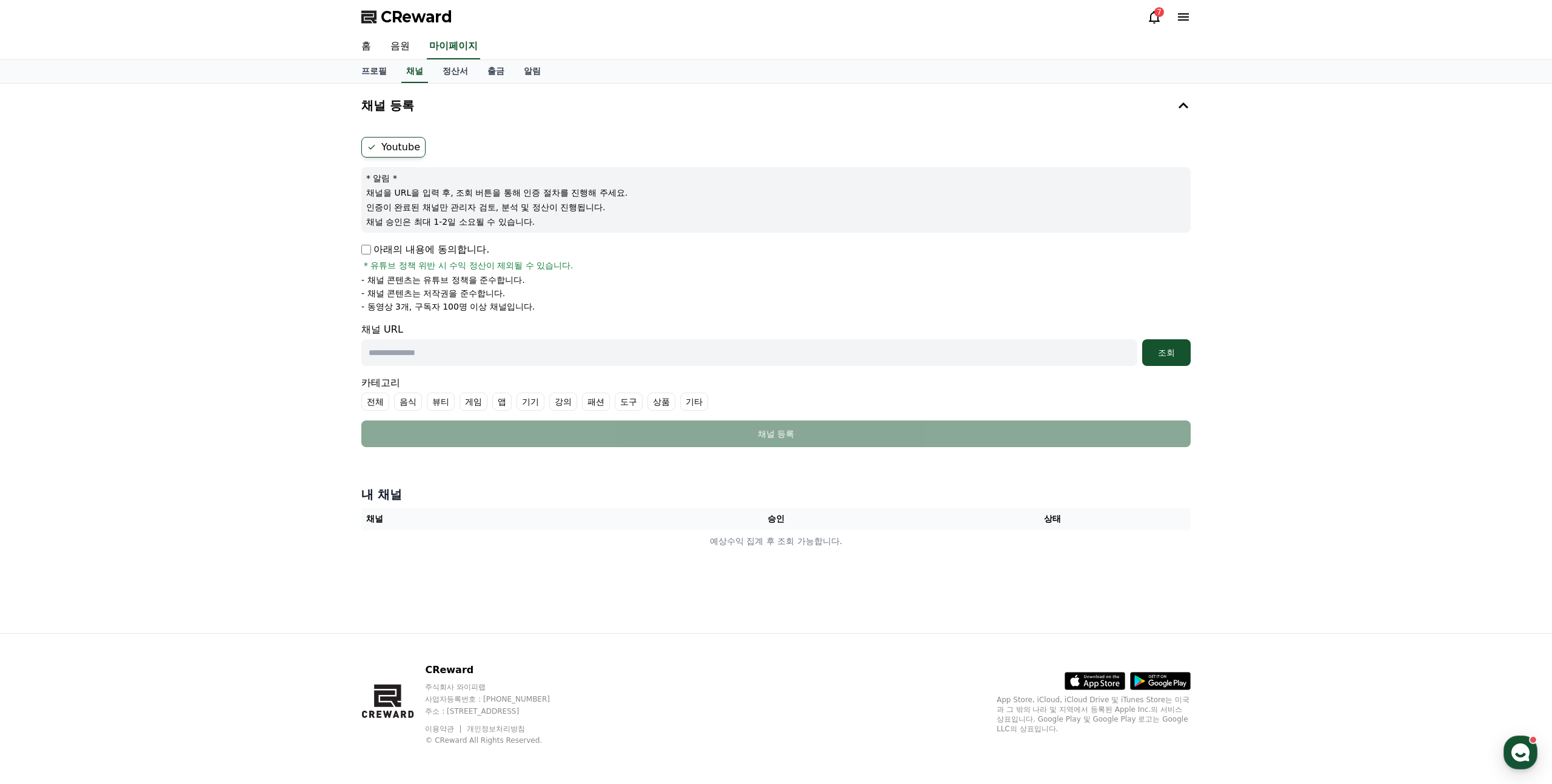
drag, startPoint x: 446, startPoint y: 131, endPoint x: 504, endPoint y: 292, distance: 171.1
click at [502, 290] on div "채널 등록 Youtube * 알림 * 채널을 URL을 입력 후, 조회 버튼을 통해 인증 절차를 진행해 주세요. 인증이 완료된 채널만 관리자 검…" at bounding box center [775, 270] width 839 height 363
click at [505, 297] on li "- 채널 콘텐츠는 저작권을 준수합니다." at bounding box center [776, 293] width 830 height 12
drag, startPoint x: 508, startPoint y: 308, endPoint x: 505, endPoint y: 161, distance: 147.0
click at [504, 169] on form "Youtube * 알림 * 채널을 URL을 입력 후, 조회 버튼을 통해 인증 절차를 진행해 주세요. 인증이 완료된 채널만 관리자 검토, 분석 …" at bounding box center [776, 291] width 830 height 311
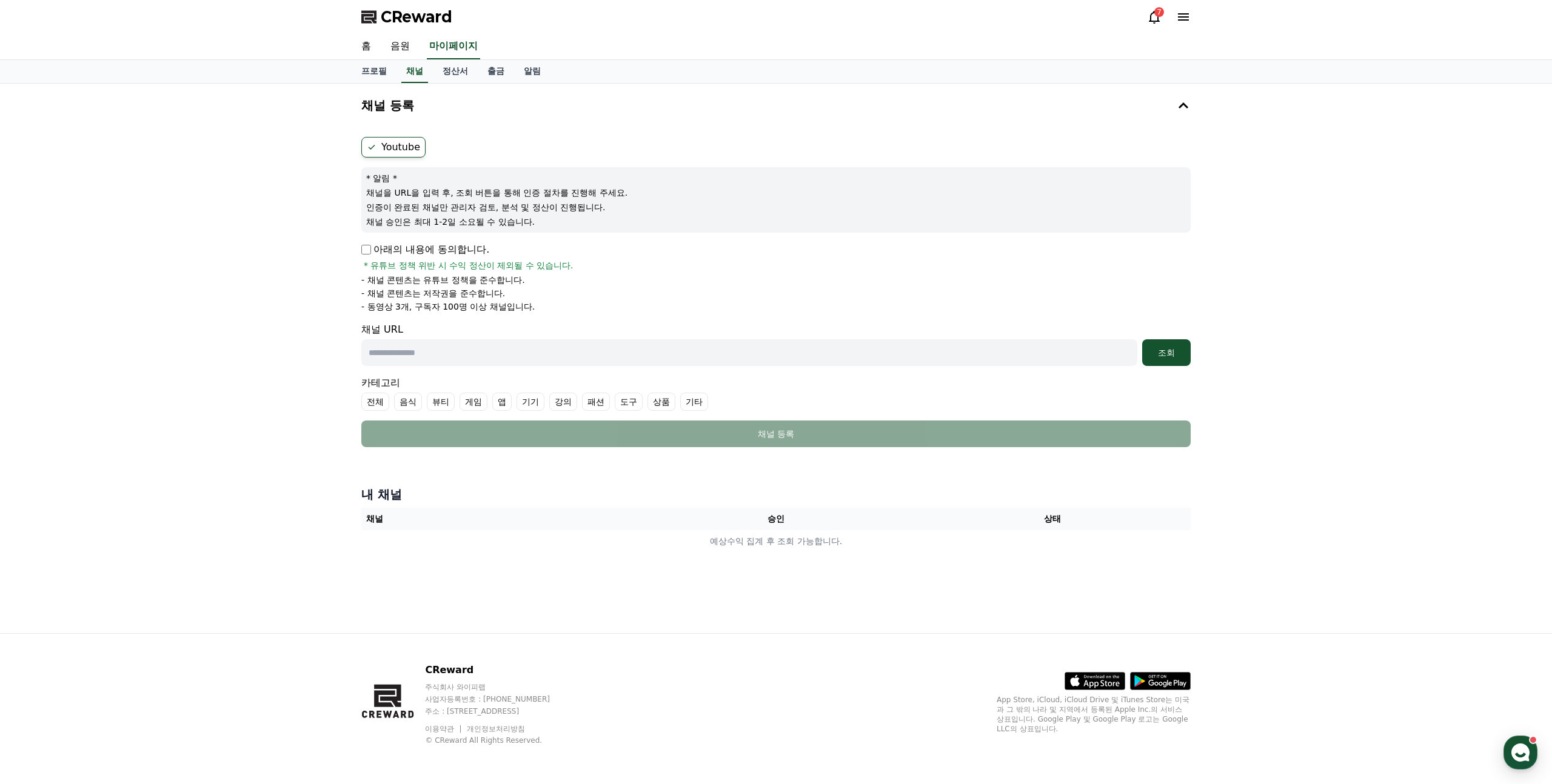
click at [505, 161] on form "Youtube * 알림 * 채널을 URL을 입력 후, 조회 버튼을 통해 인증 절차를 진행해 주세요. 인증이 완료된 채널만 관리자 검토, 분석 …" at bounding box center [776, 291] width 830 height 311
drag, startPoint x: 507, startPoint y: 169, endPoint x: 522, endPoint y: 310, distance: 141.8
click at [522, 310] on form "Youtube * 알림 * 채널을 URL을 입력 후, 조회 버튼을 통해 인증 절차를 진행해 주세요. 인증이 완료된 채널만 관리자 검토, 분석 …" at bounding box center [776, 291] width 830 height 311
click at [522, 310] on li "- 동영상 3개, 구독자 100명 이상 채널입니다." at bounding box center [776, 306] width 830 height 12
drag, startPoint x: 528, startPoint y: 326, endPoint x: 539, endPoint y: 259, distance: 67.9
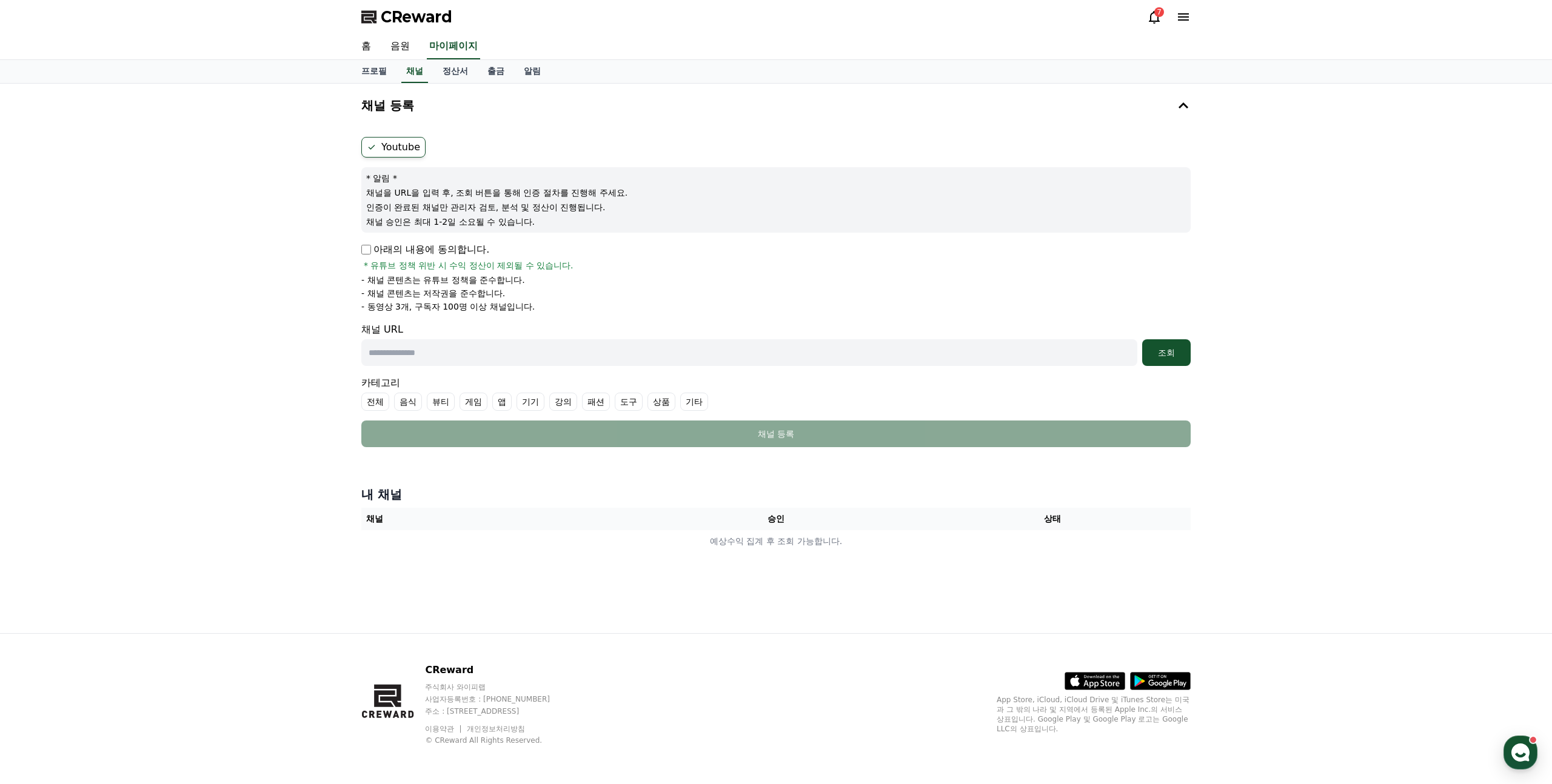
click at [538, 260] on form "Youtube * 알림 * 채널을 URL을 입력 후, 조회 버튼을 통해 인증 절차를 진행해 주세요. 인증이 완료된 채널만 관리자 검토, 분석 …" at bounding box center [776, 291] width 830 height 311
click at [541, 251] on div "아래의 내용에 동의합니다. * 유튜브 정책 위반 시 수익 정산이 제외될 수 있습니다." at bounding box center [776, 257] width 830 height 29
